Goal: Transaction & Acquisition: Obtain resource

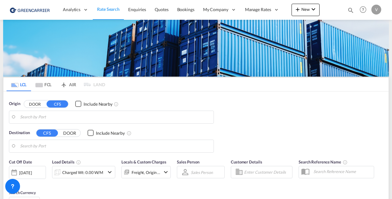
type input "CZ-59231, [GEOGRAPHIC_DATA]"
type input "[GEOGRAPHIC_DATA], [GEOGRAPHIC_DATA], USPIT"
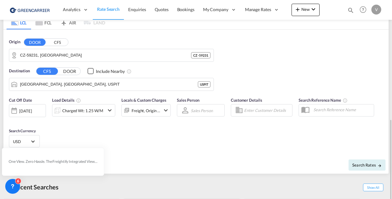
scroll to position [110, 0]
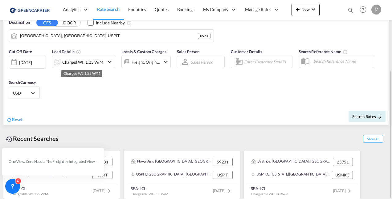
click at [76, 62] on div "Charged Wt: 1.25 W/M" at bounding box center [82, 62] width 41 height 9
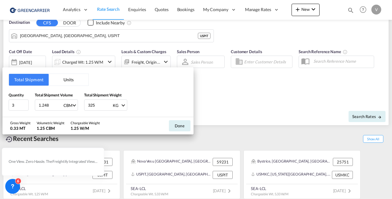
click at [266, 34] on div "Total Shipment Units Quantity 3 Total Shipment Volume 1.248 CBM CBM CFT Total S…" at bounding box center [196, 99] width 392 height 199
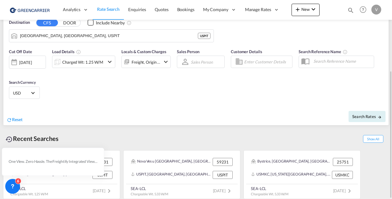
scroll to position [0, 0]
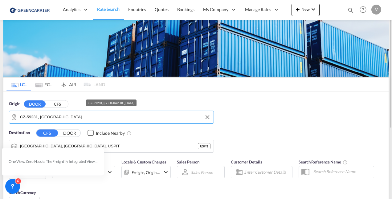
click at [49, 117] on input "CZ-59231, [GEOGRAPHIC_DATA]" at bounding box center [115, 116] width 191 height 9
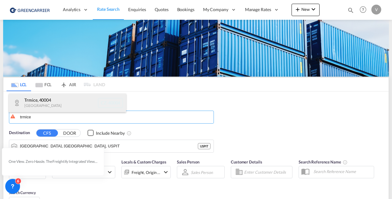
click at [51, 98] on div "Trmice , 40004 [GEOGRAPHIC_DATA] CZ-40004" at bounding box center [67, 102] width 117 height 19
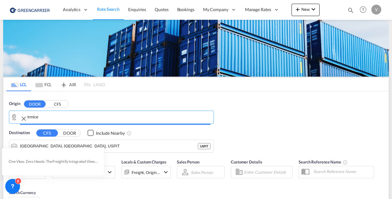
type input "CZ-40004, Trmice"
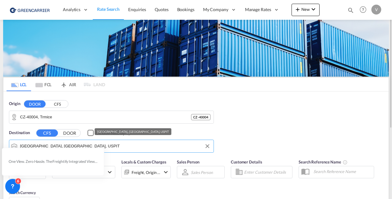
click at [128, 147] on input "[GEOGRAPHIC_DATA], [GEOGRAPHIC_DATA], USPIT" at bounding box center [115, 145] width 191 height 9
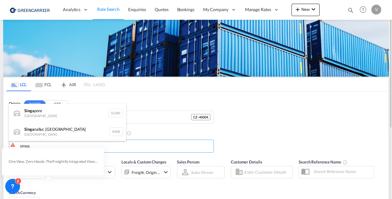
drag, startPoint x: 67, startPoint y: 116, endPoint x: 200, endPoint y: 162, distance: 141.4
click at [67, 116] on div "Singa pore [GEOGRAPHIC_DATA] [GEOGRAPHIC_DATA]" at bounding box center [67, 113] width 117 height 19
type input "[GEOGRAPHIC_DATA], SGSIN"
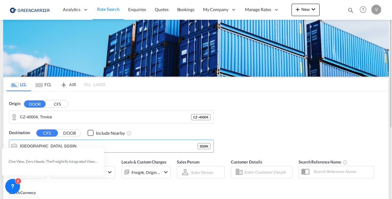
click at [267, 122] on div "Origin DOOR CFS CZ-40004, Trmice CZ - 40004 Destination CFS DOOR Include Nearby…" at bounding box center [196, 123] width 386 height 64
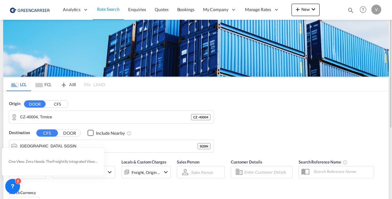
scroll to position [62, 0]
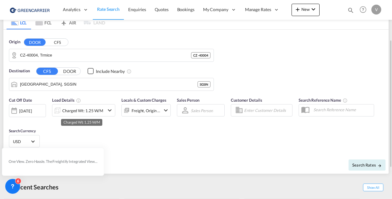
click at [102, 107] on div "Charged Wt: 1.25 W/M" at bounding box center [82, 110] width 41 height 9
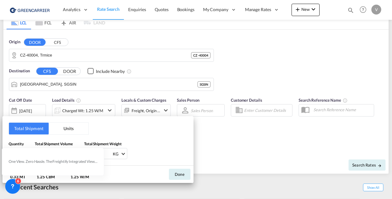
click at [151, 142] on div "Quantity 3 Total Shipment Volume 1.248 CBM CBM CFT Total Shipment Weight 325 KG…" at bounding box center [98, 150] width 179 height 19
click at [14, 186] on icon at bounding box center [13, 186] width 6 height 6
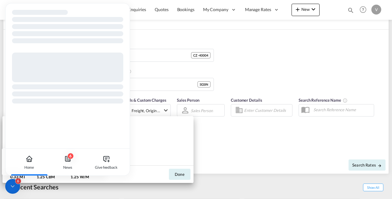
click at [14, 186] on icon at bounding box center [12, 186] width 3 height 2
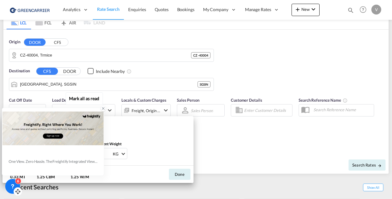
click at [102, 109] on icon at bounding box center [103, 108] width 4 height 4
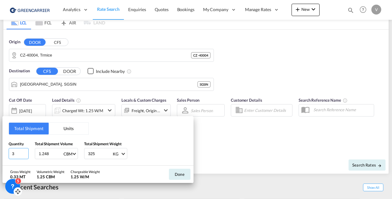
click at [20, 153] on input "3" at bounding box center [19, 153] width 20 height 11
click at [22, 152] on input "3" at bounding box center [19, 153] width 20 height 11
drag, startPoint x: 17, startPoint y: 154, endPoint x: 1, endPoint y: 153, distance: 16.4
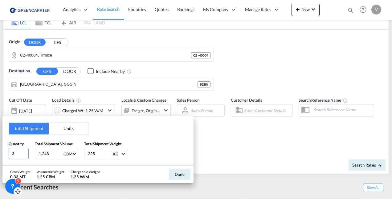
click at [1, 153] on div "Total Shipment Units Quantity 3 Total Shipment Volume 1.248 CBM CBM CFT Total S…" at bounding box center [196, 99] width 392 height 199
type input "2"
type input "1.85"
click at [95, 154] on input "325" at bounding box center [100, 153] width 25 height 10
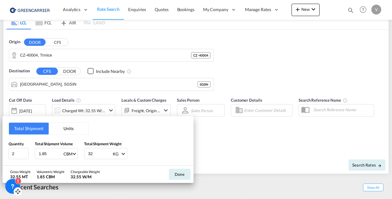
type input "3"
type input "483"
drag, startPoint x: 170, startPoint y: 172, endPoint x: 173, endPoint y: 172, distance: 3.4
click at [170, 172] on button "Done" at bounding box center [180, 173] width 22 height 11
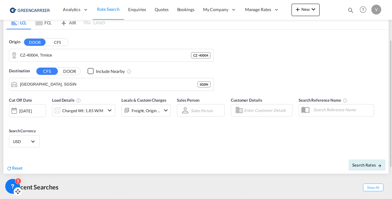
click at [26, 142] on span "USD" at bounding box center [21, 141] width 17 height 6
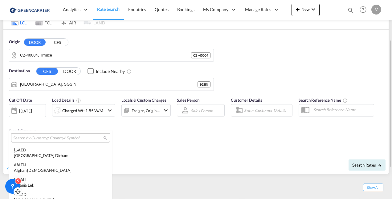
scroll to position [2129, 0]
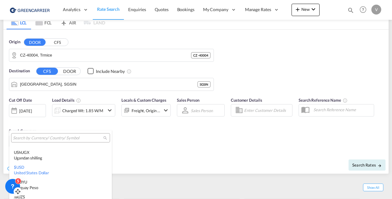
click at [28, 138] on input "search" at bounding box center [58, 138] width 90 height 6
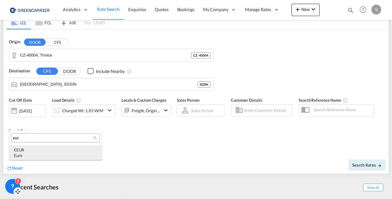
type input "eur"
click at [22, 148] on div "€ EUR Euro" at bounding box center [55, 152] width 83 height 11
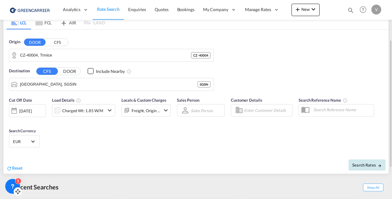
click at [372, 159] on button "Search Rates" at bounding box center [367, 164] width 37 height 11
type input "40004 to SGSIN / [DATE]"
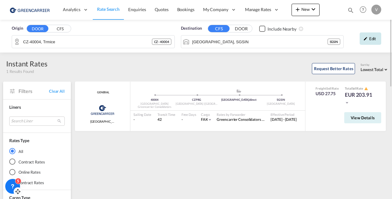
click at [379, 38] on div "Edit" at bounding box center [371, 38] width 22 height 12
